Goal: Register for event/course

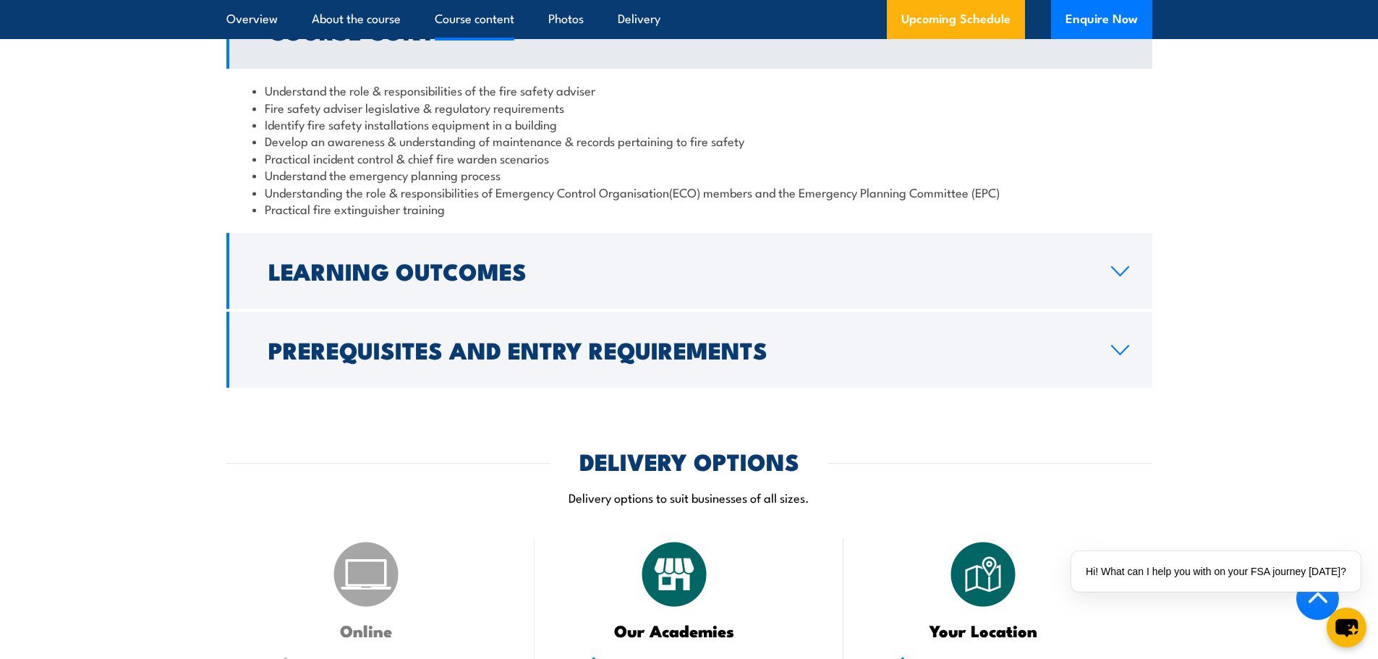
scroll to position [1339, 0]
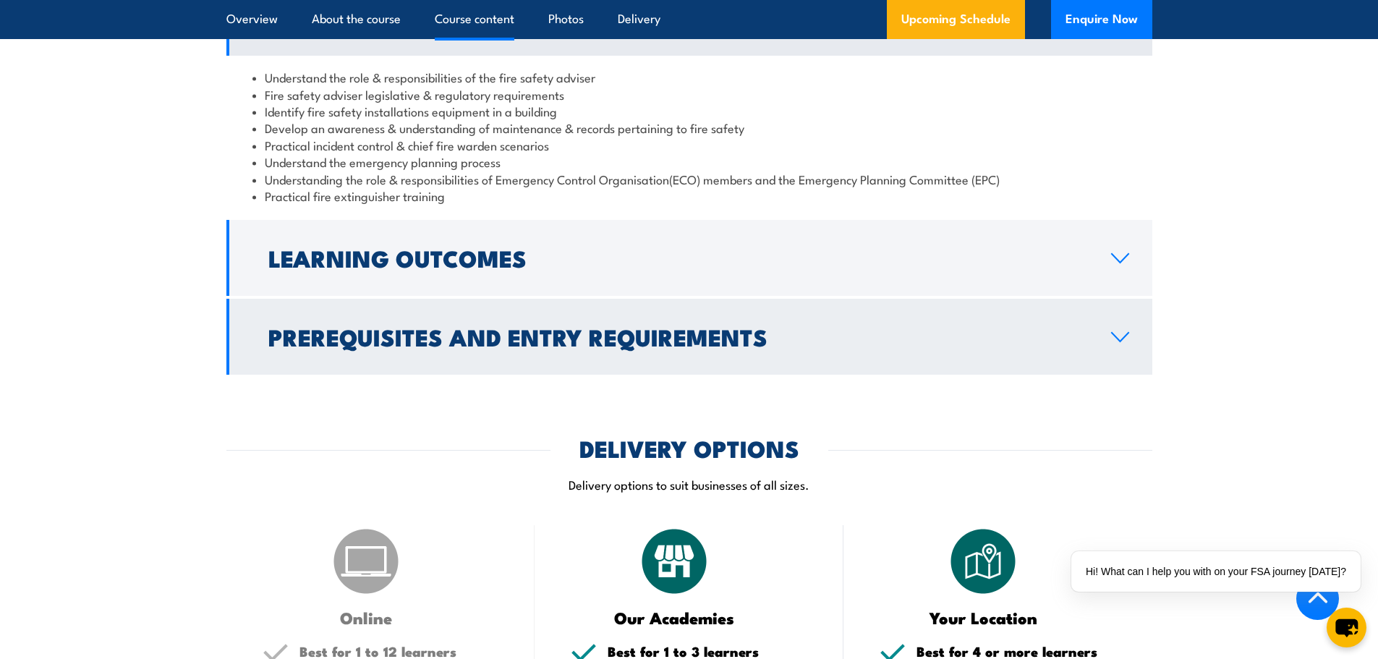
click at [705, 347] on h2 "Prerequisites and Entry Requirements" at bounding box center [678, 336] width 820 height 20
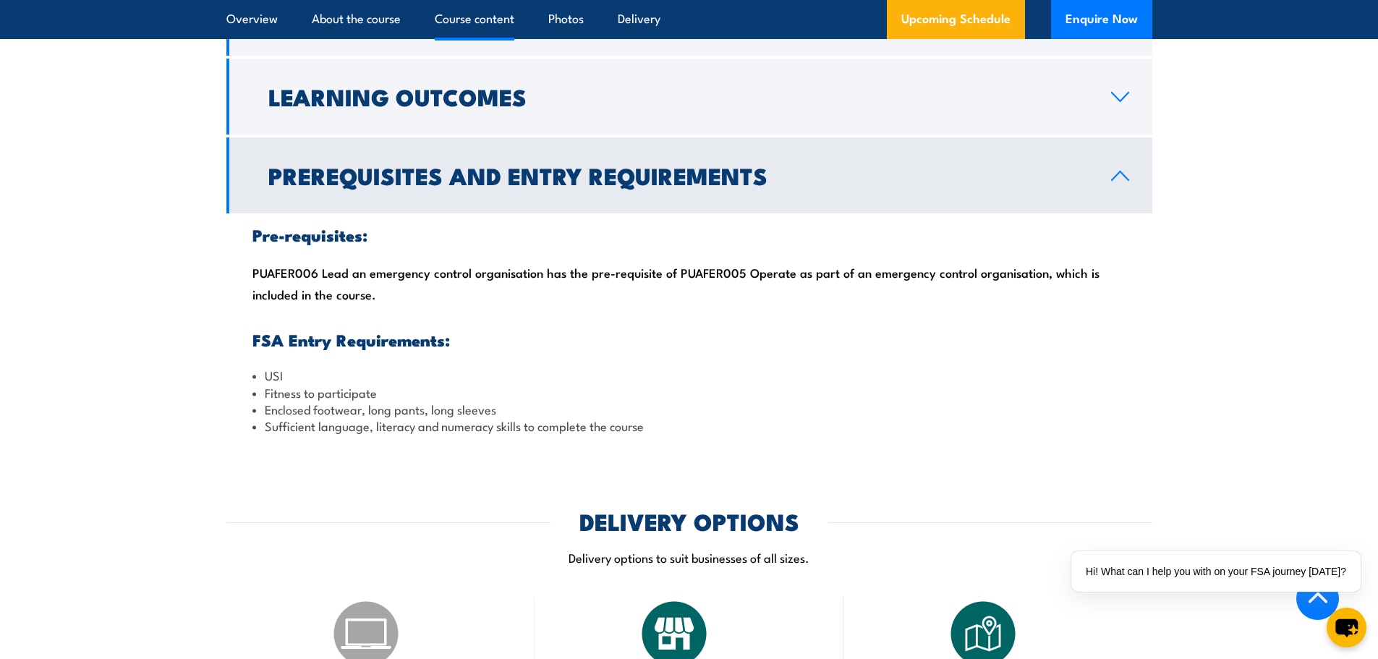
click at [596, 213] on link "Prerequisites and Entry Requirements" at bounding box center [689, 175] width 926 height 76
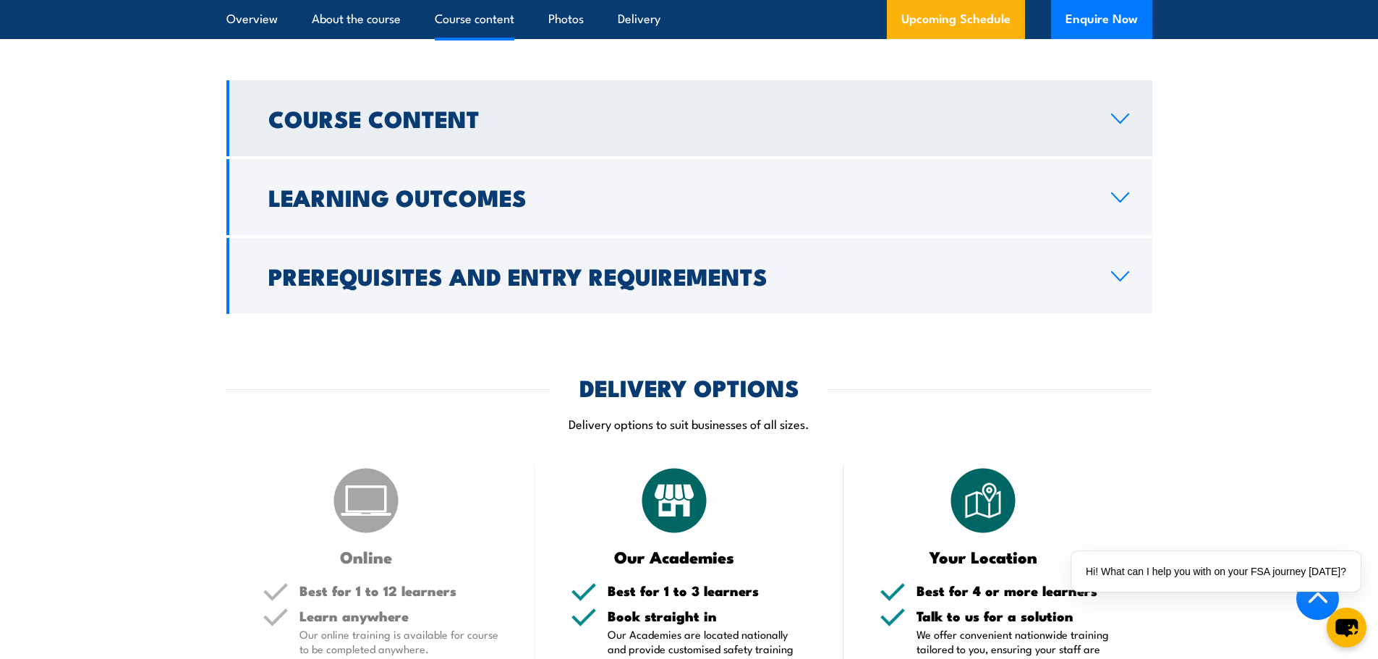
scroll to position [1236, 0]
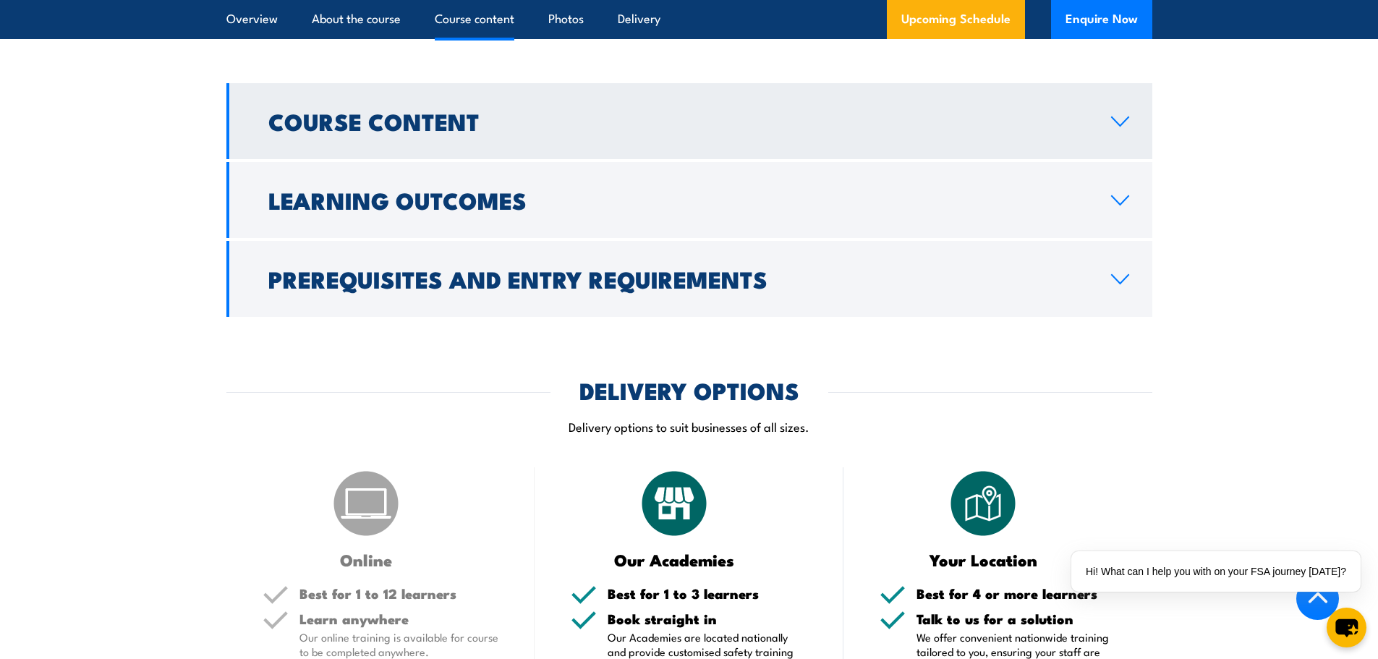
click at [466, 122] on link "Course Content" at bounding box center [689, 121] width 926 height 76
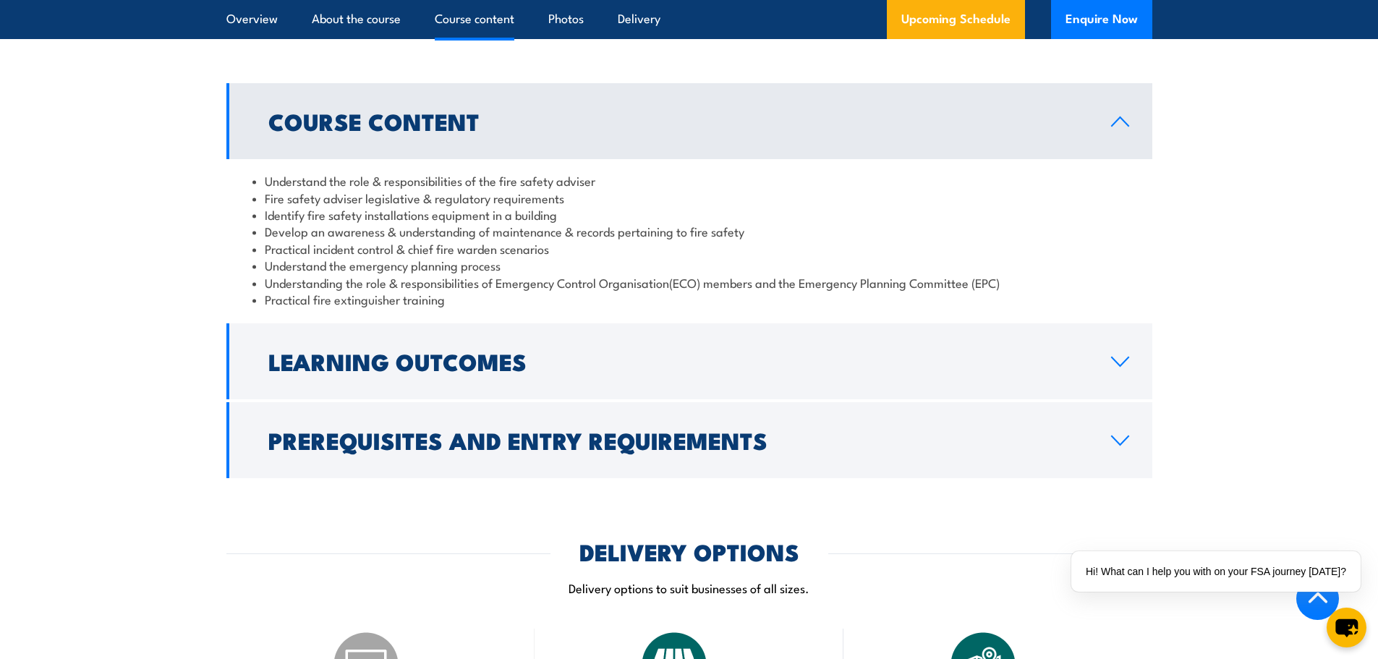
click at [466, 134] on link "Course Content" at bounding box center [689, 121] width 926 height 76
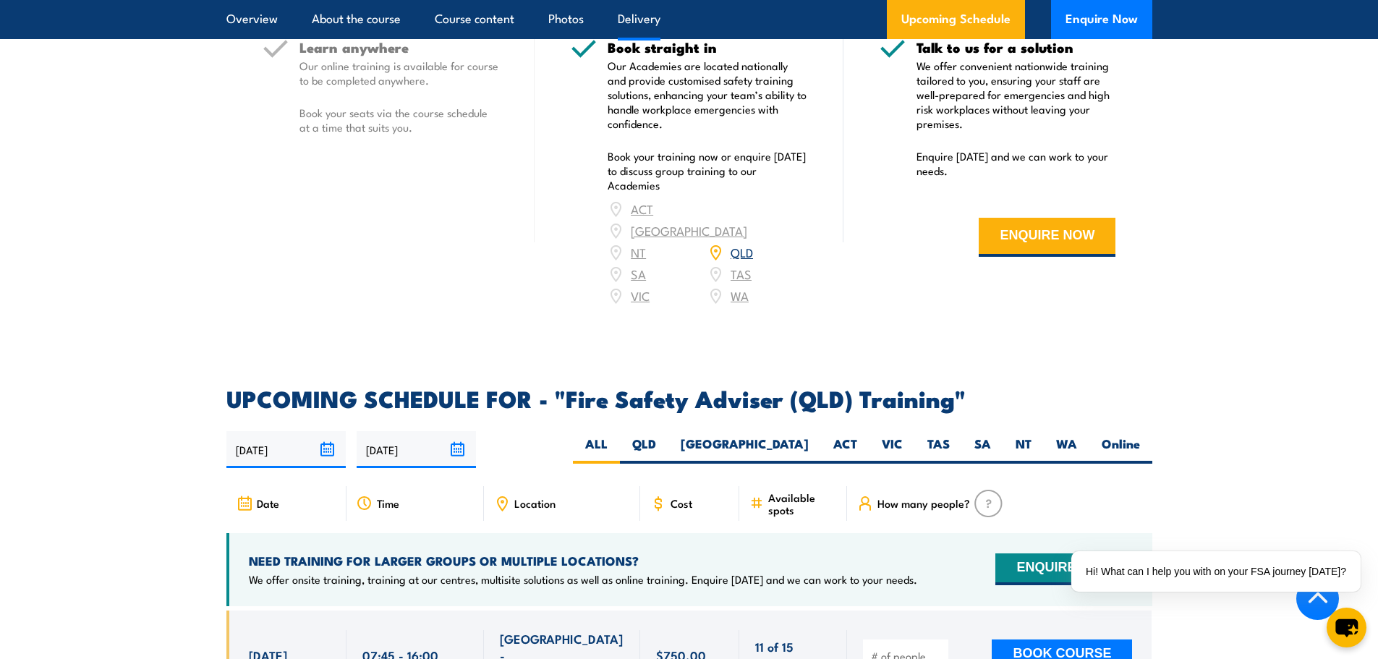
scroll to position [1846, 0]
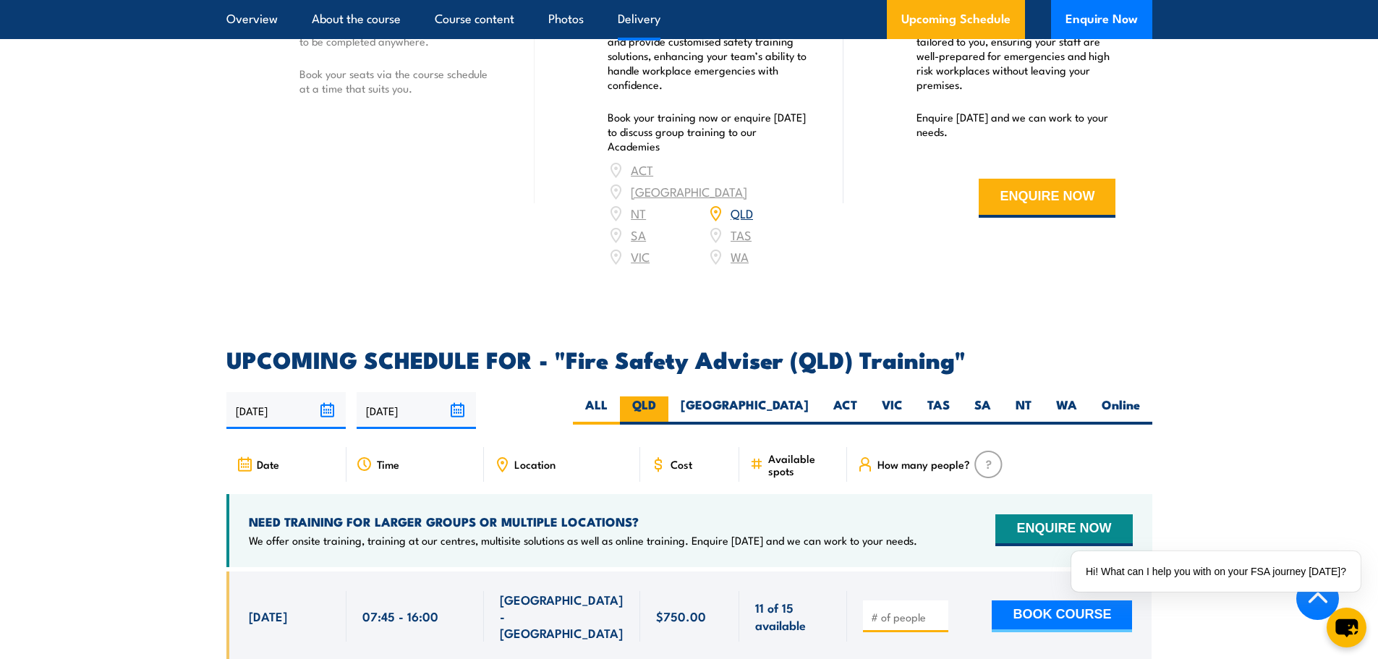
click at [669, 412] on label "QLD" at bounding box center [644, 410] width 48 height 28
click at [666, 406] on input "QLD" at bounding box center [660, 400] width 9 height 9
radio input "true"
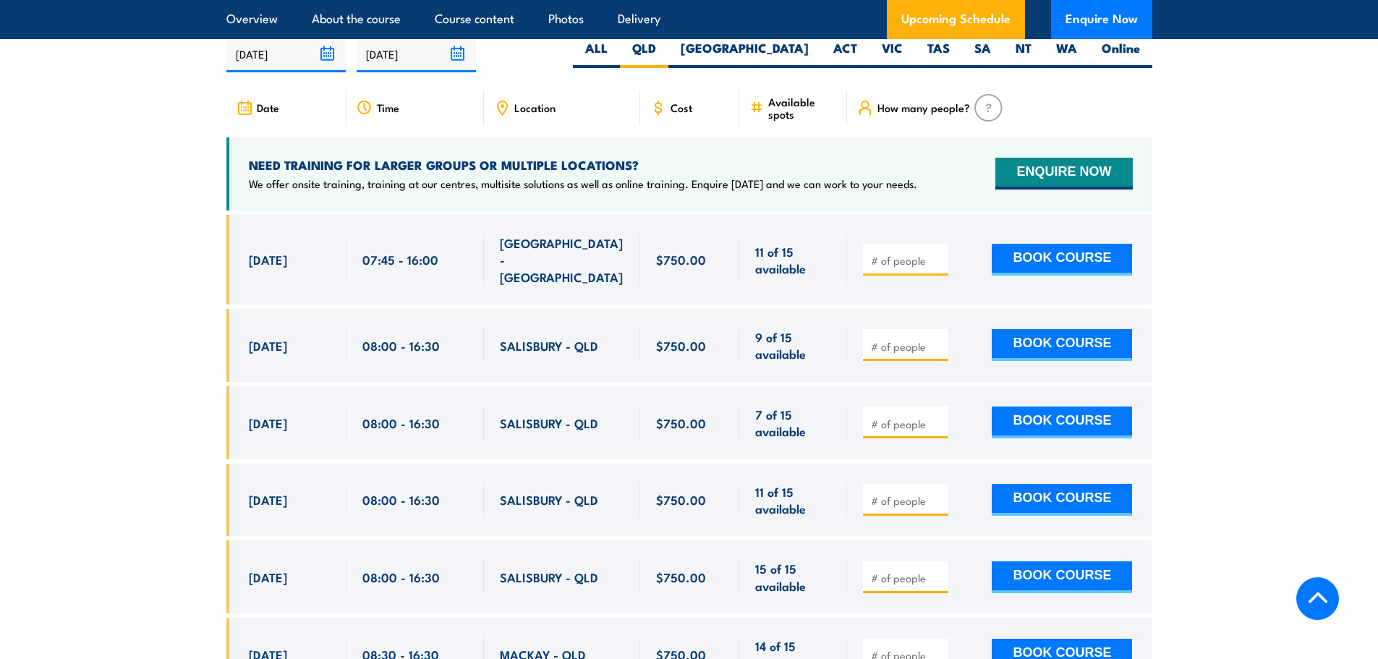
scroll to position [2367, 0]
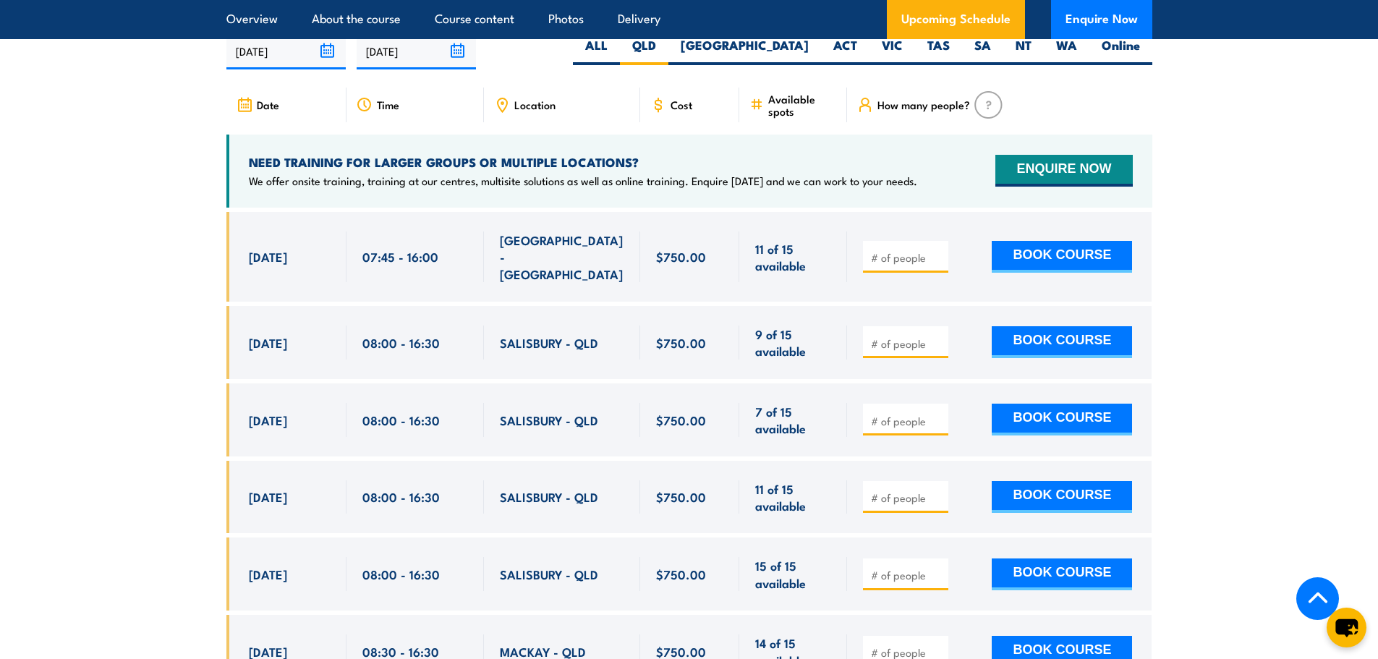
click at [1361, 83] on section "UPCOMING SCHEDULE FOR - "Fire Safety Adviser (QLD) Training" 25/09/2025 24/03/2…" at bounding box center [689, 512] width 1378 height 1047
click at [890, 338] on input "number" at bounding box center [907, 343] width 72 height 14
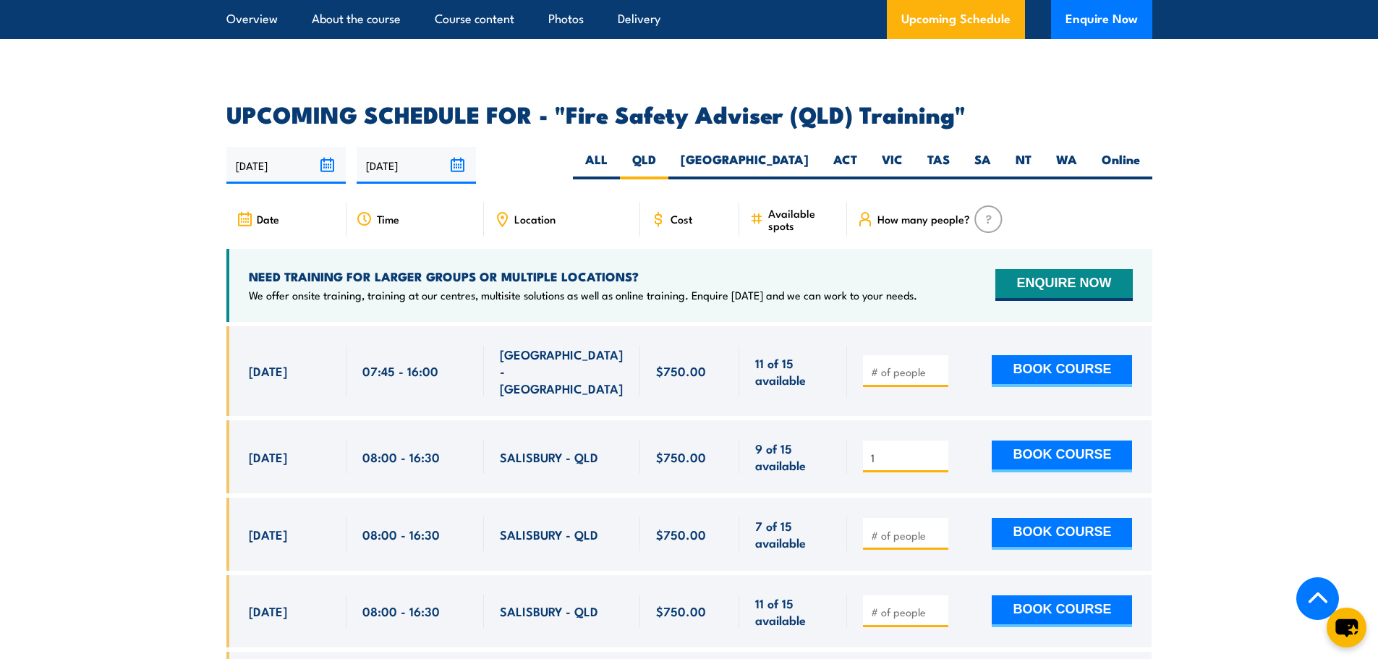
scroll to position [2263, 0]
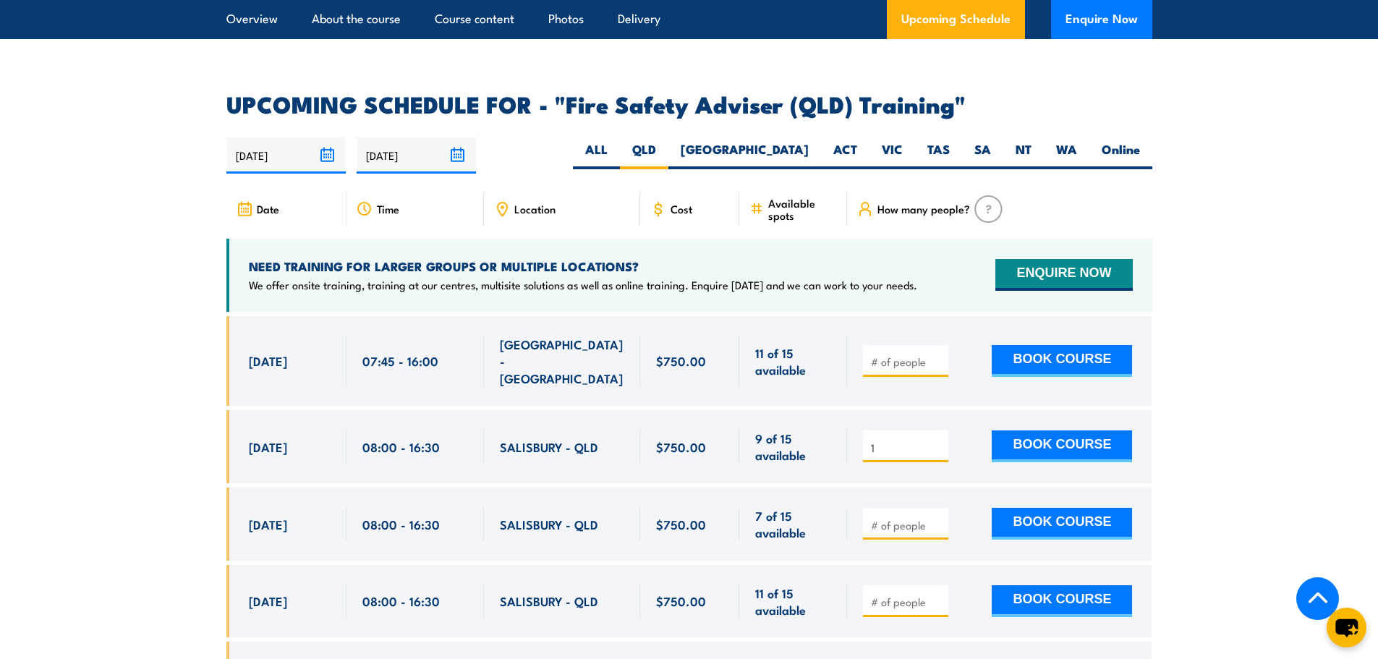
type input "1"
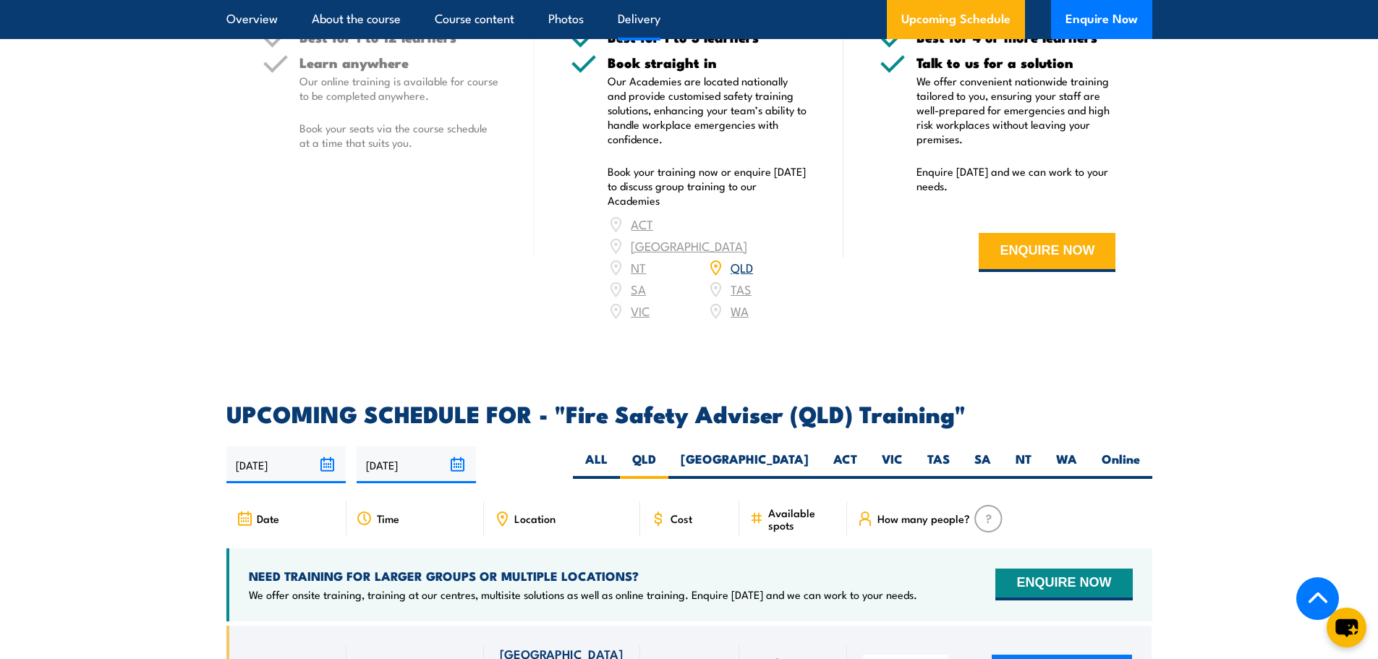
scroll to position [1955, 0]
